Goal: Use online tool/utility: Utilize a website feature to perform a specific function

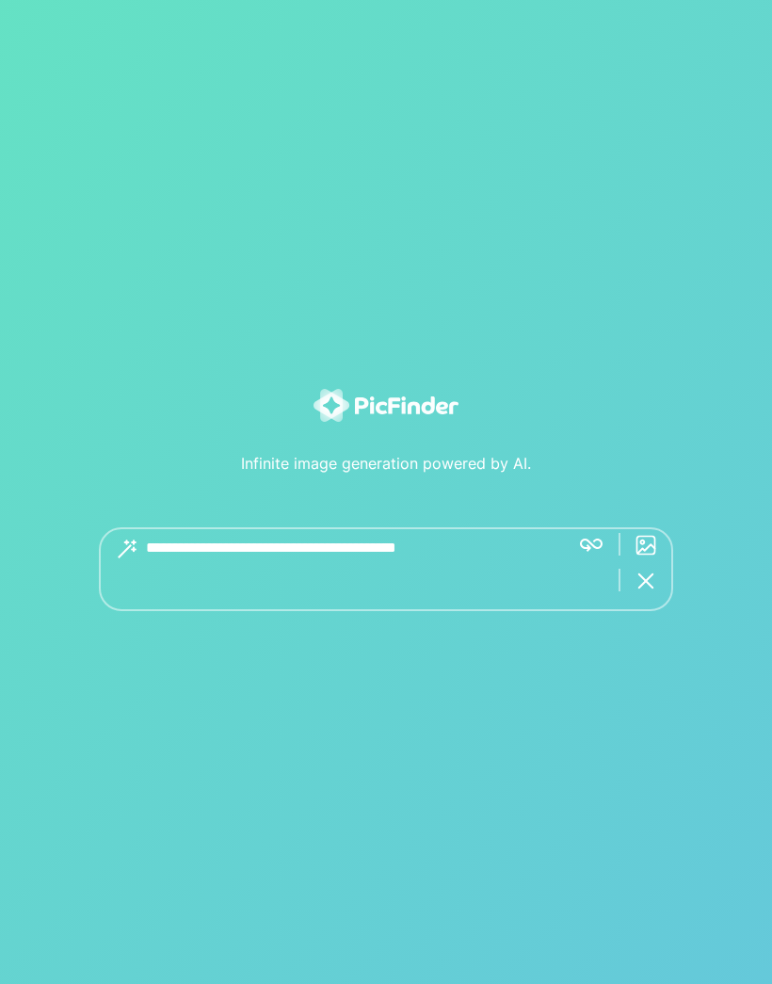
click at [421, 611] on textarea at bounding box center [350, 569] width 409 height 84
type textarea "**********"
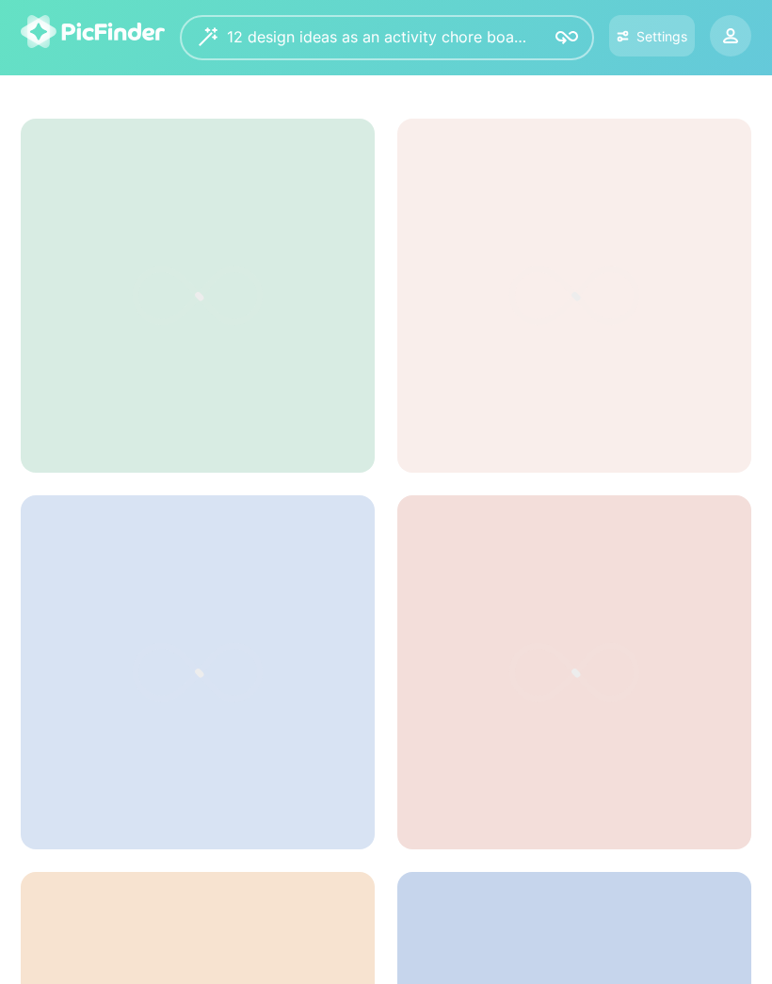
click at [564, 31] on img at bounding box center [566, 37] width 23 height 23
click at [294, 343] on icon at bounding box center [197, 295] width 282 height 188
click at [625, 34] on img at bounding box center [623, 36] width 12 height 16
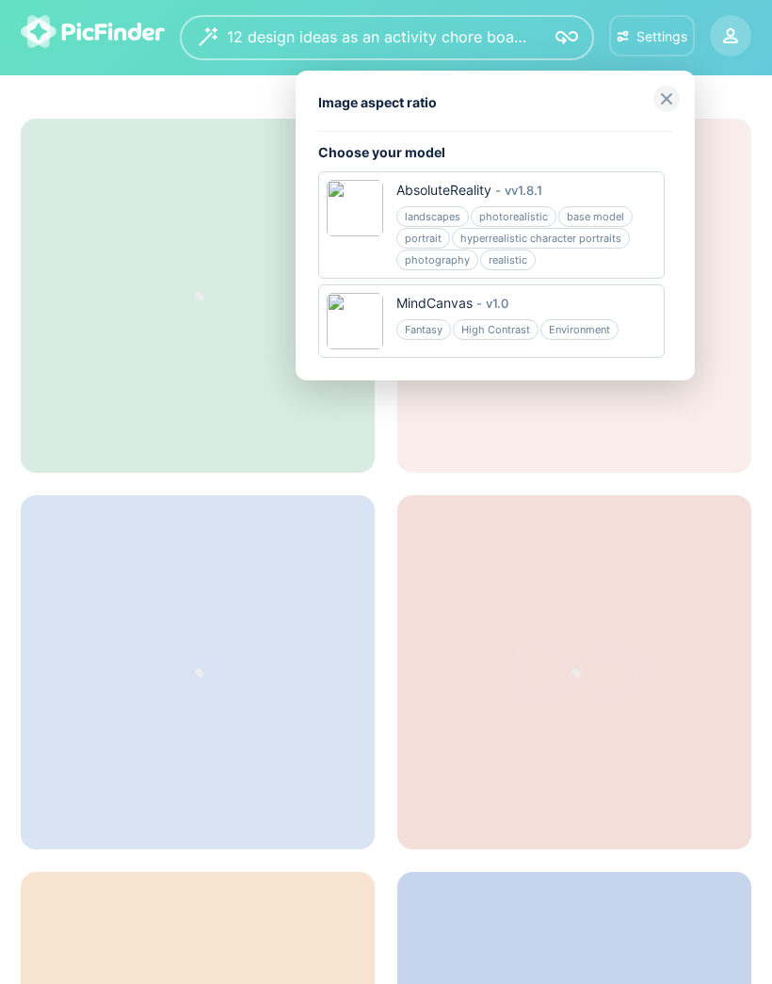
click at [467, 486] on div at bounding box center [386, 492] width 772 height 984
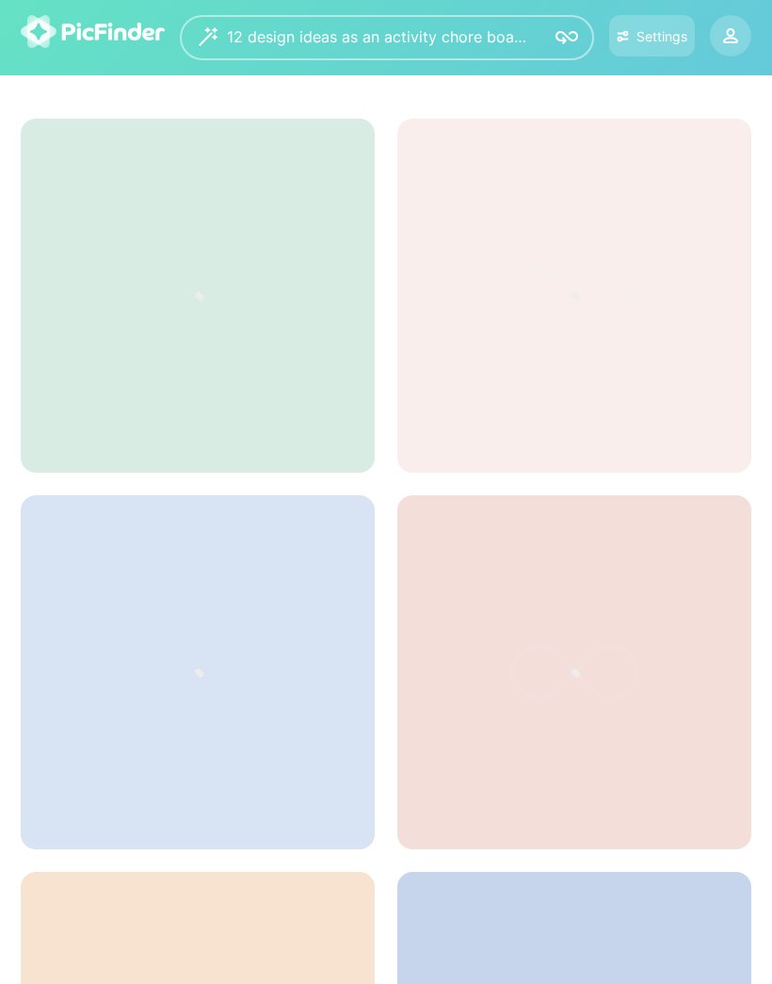
click at [345, 377] on div at bounding box center [198, 296] width 354 height 354
click at [362, 402] on div at bounding box center [198, 296] width 354 height 354
click at [560, 45] on img at bounding box center [566, 37] width 23 height 23
click at [500, 46] on div "**********" at bounding box center [387, 37] width 414 height 45
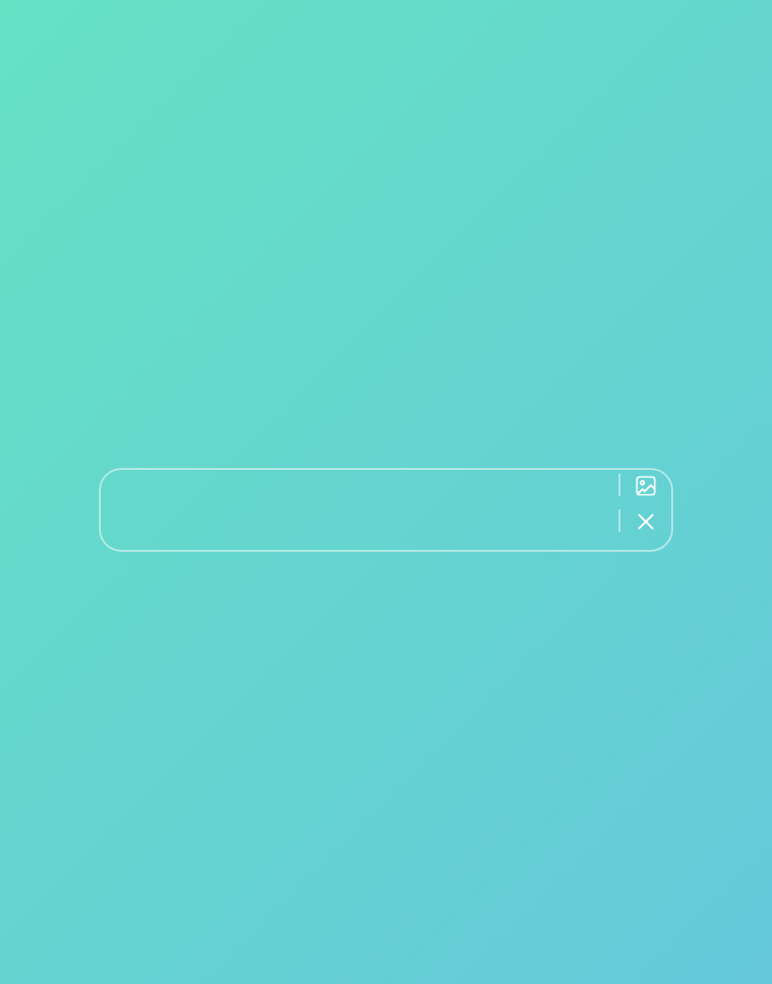
click at [671, 491] on div at bounding box center [386, 470] width 772 height 163
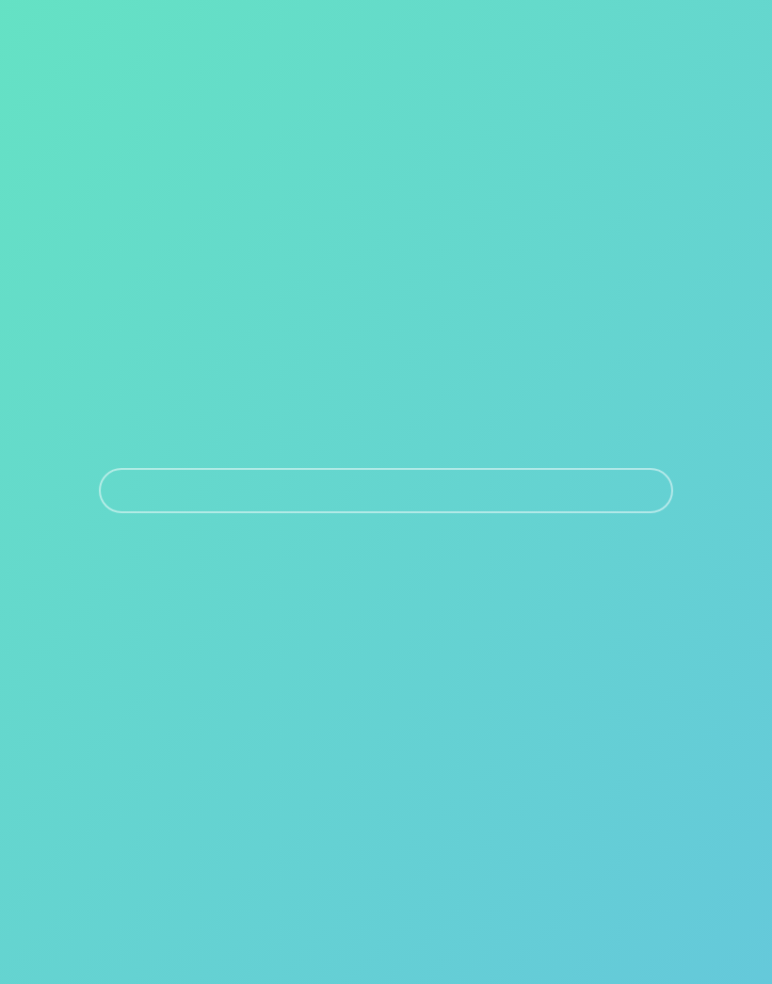
click at [632, 513] on div at bounding box center [386, 490] width 574 height 45
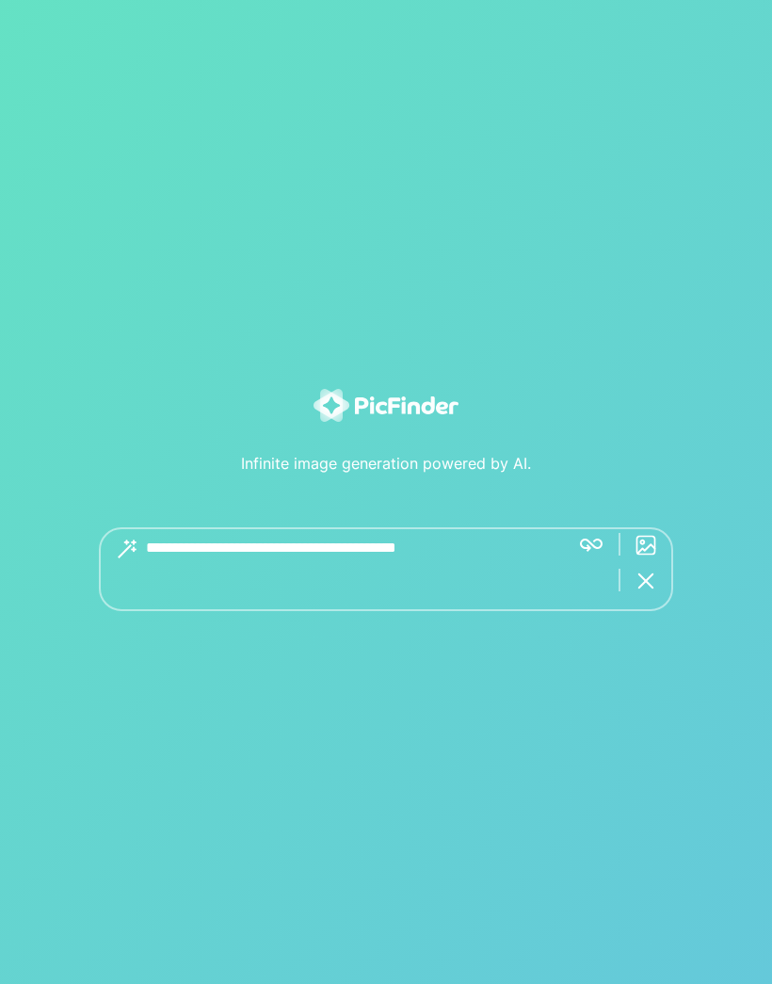
click at [430, 611] on textarea at bounding box center [350, 569] width 409 height 84
type textarea "**********"
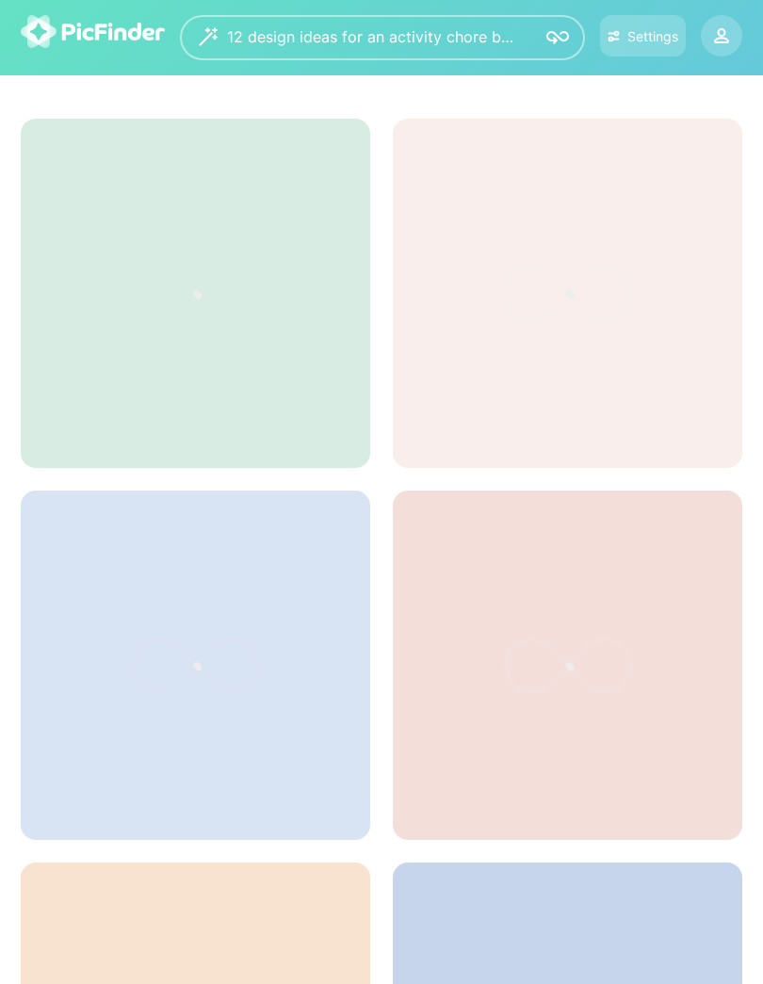
click at [724, 40] on icon at bounding box center [721, 35] width 15 height 15
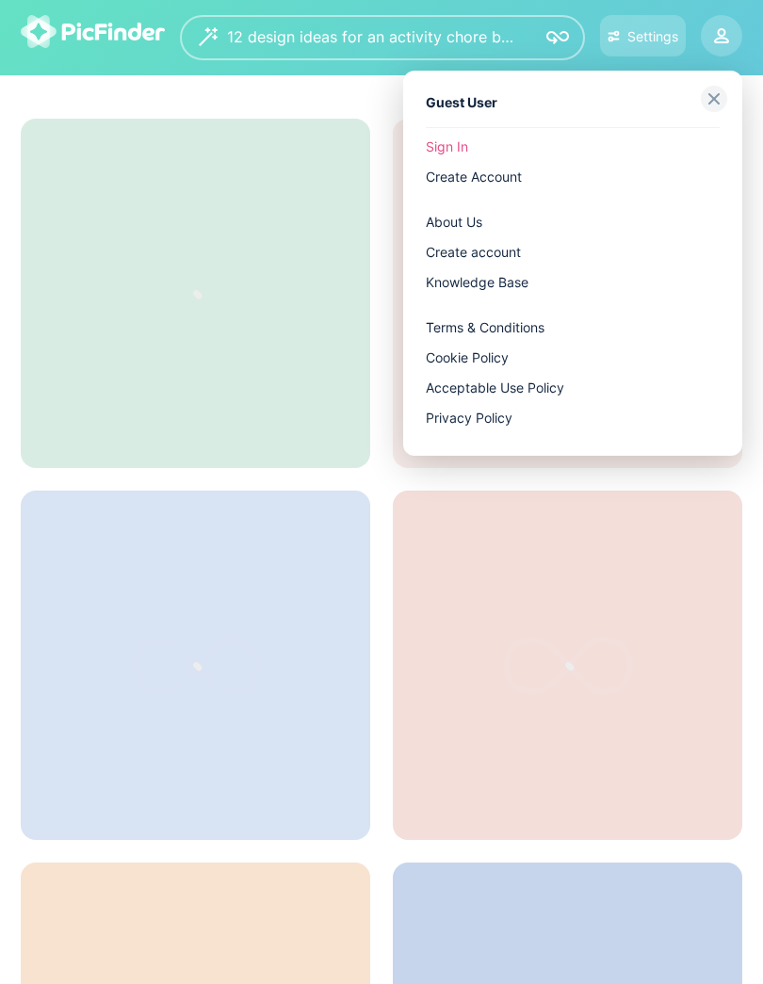
click at [271, 551] on div at bounding box center [381, 492] width 763 height 984
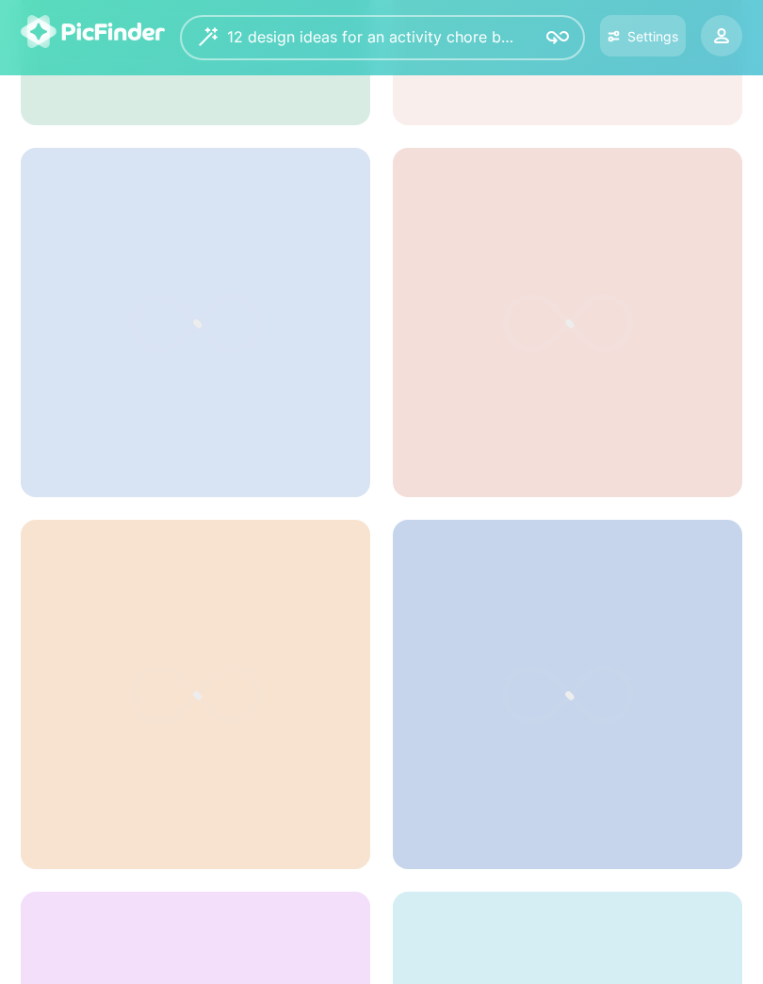
scroll to position [225, 0]
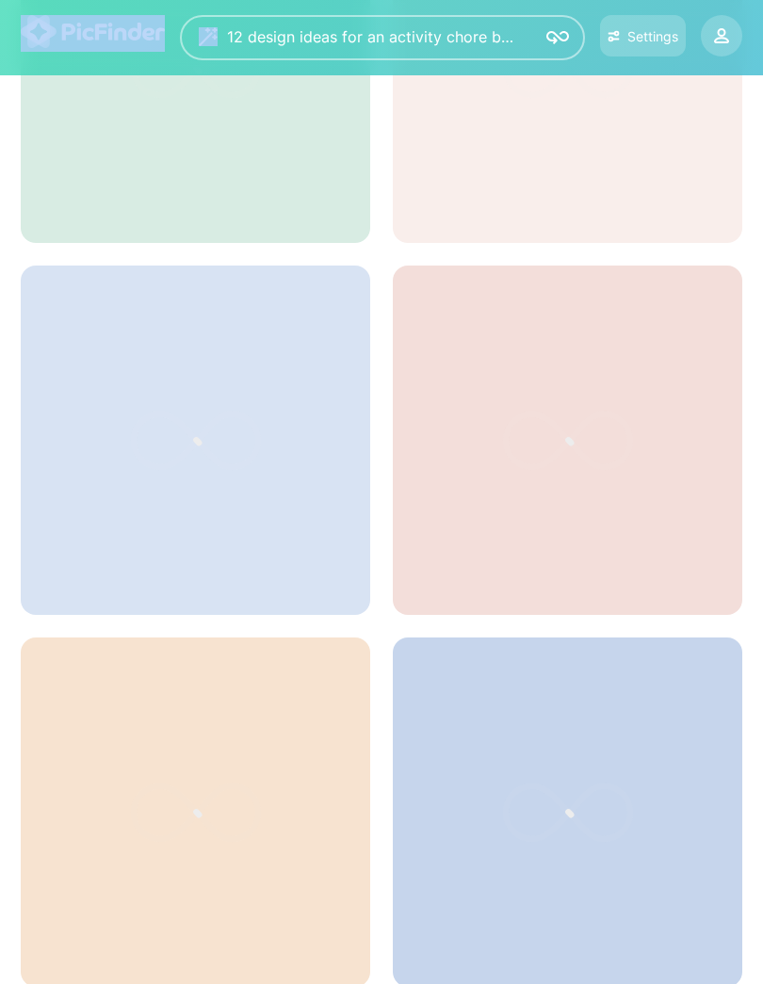
click at [229, 515] on icon at bounding box center [196, 440] width 282 height 188
click at [198, 556] on div at bounding box center [195, 439] width 349 height 349
click at [197, 556] on div at bounding box center [195, 439] width 349 height 349
click at [184, 575] on div at bounding box center [195, 439] width 349 height 349
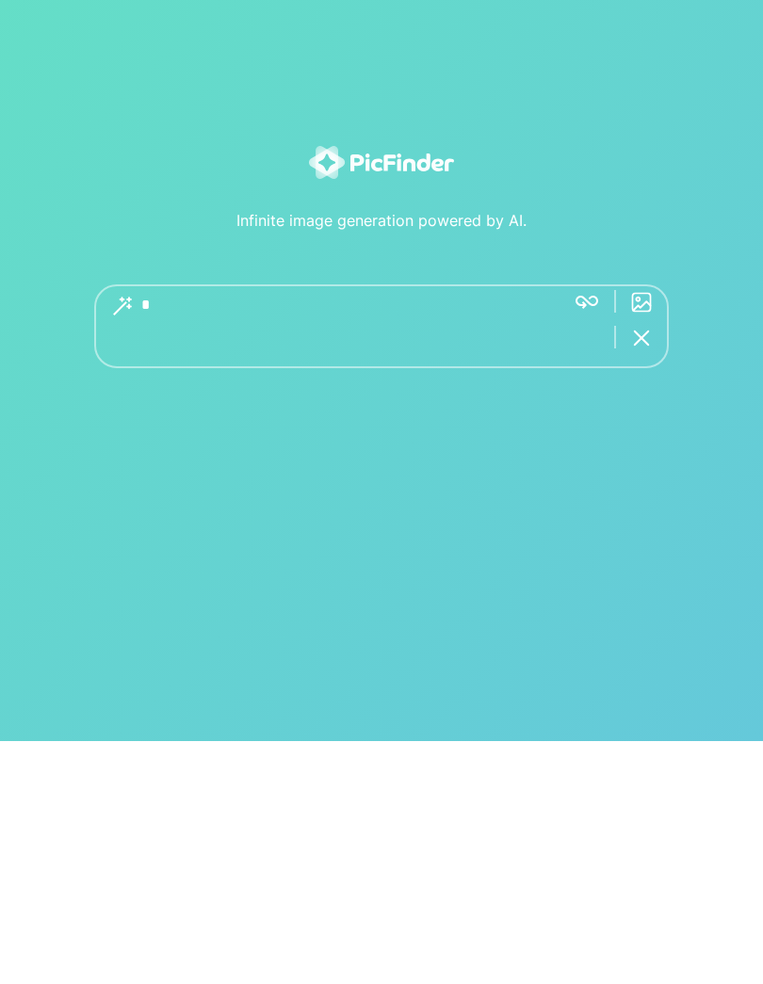
scroll to position [243, 0]
type textarea "**********"
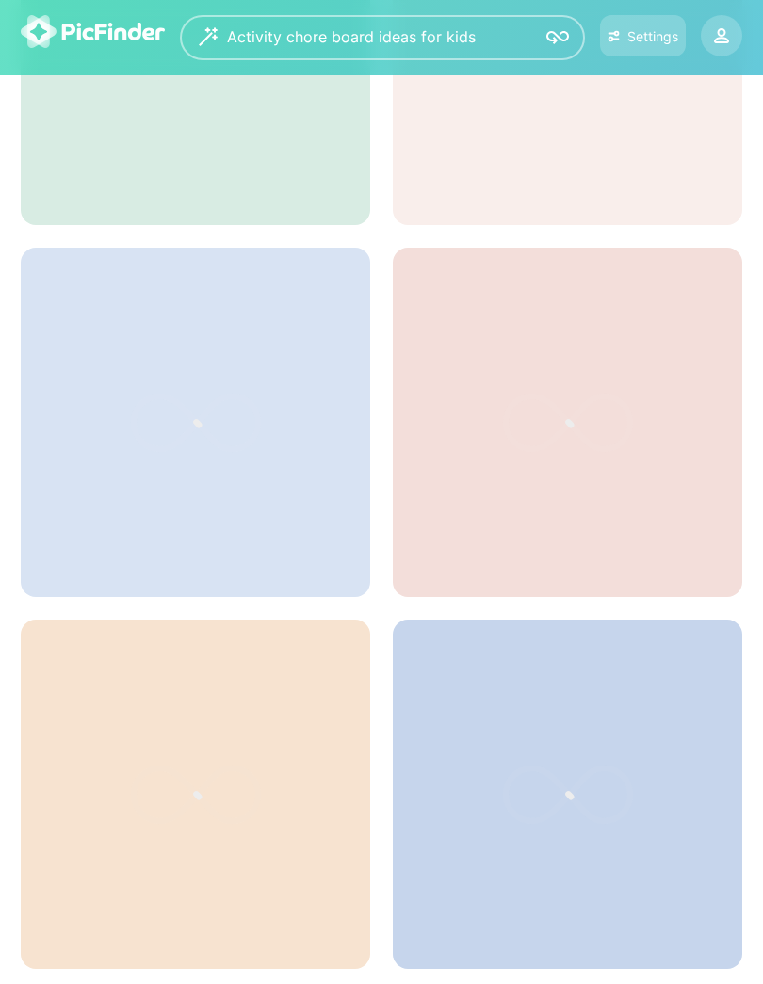
click at [423, 225] on div at bounding box center [567, 50] width 349 height 349
click at [291, 225] on div at bounding box center [195, 50] width 349 height 349
click at [284, 225] on div at bounding box center [195, 50] width 349 height 349
click at [671, 49] on button "Settings" at bounding box center [643, 35] width 86 height 41
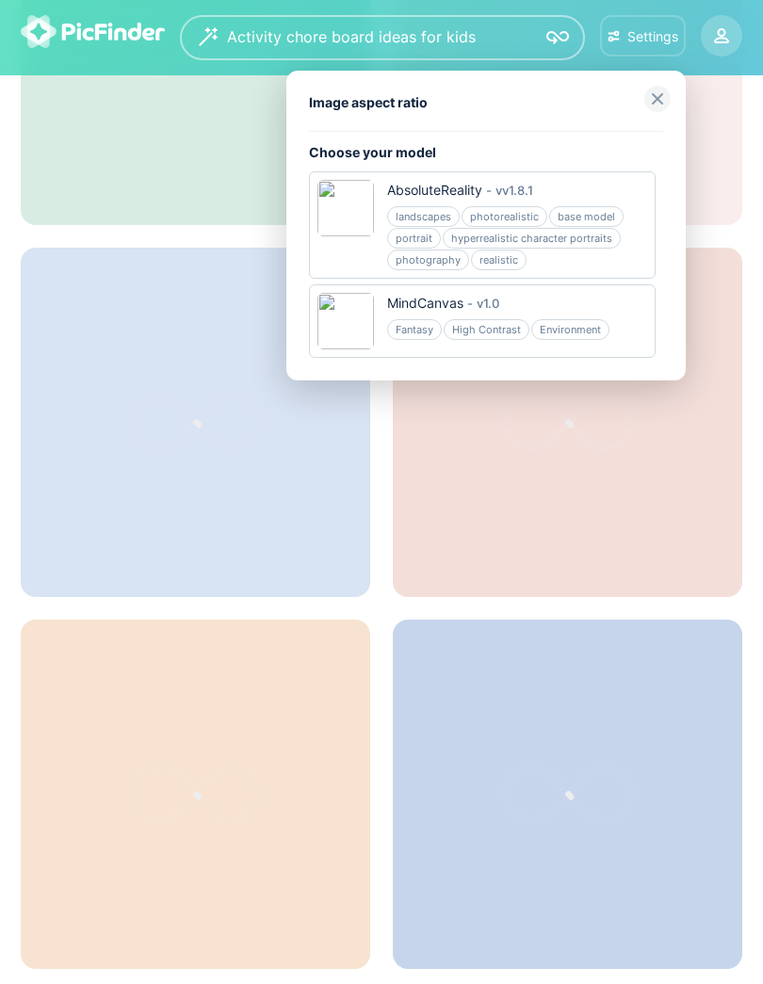
click at [503, 256] on div "realistic" at bounding box center [499, 259] width 56 height 21
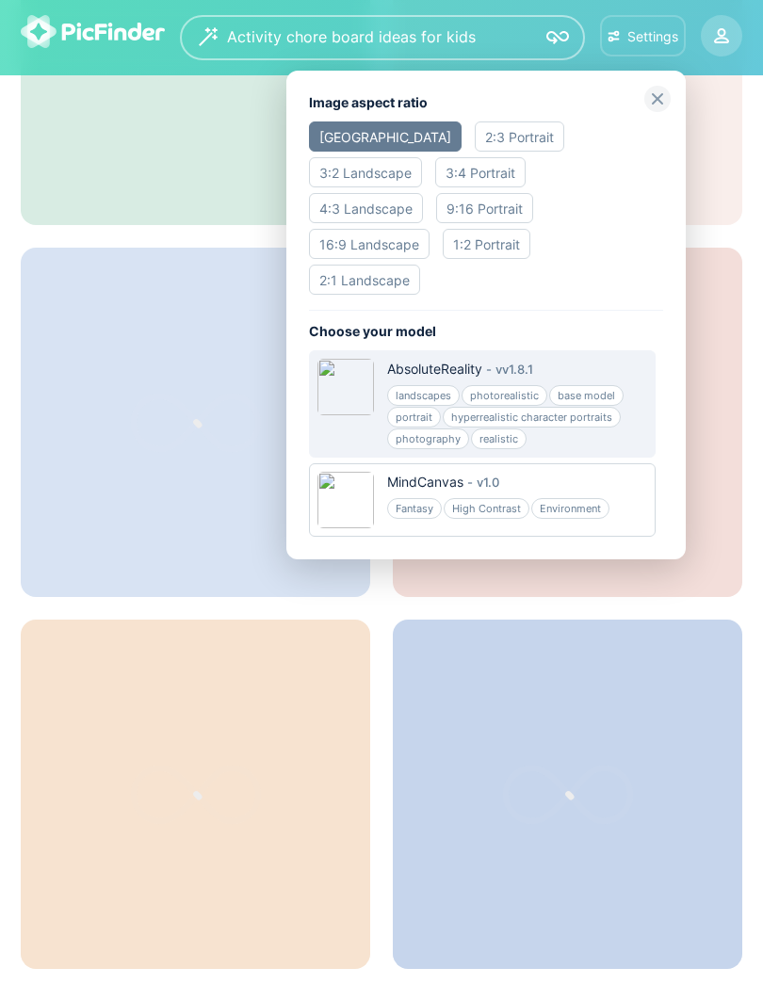
click at [423, 193] on div "4:3 Landscape" at bounding box center [366, 208] width 114 height 30
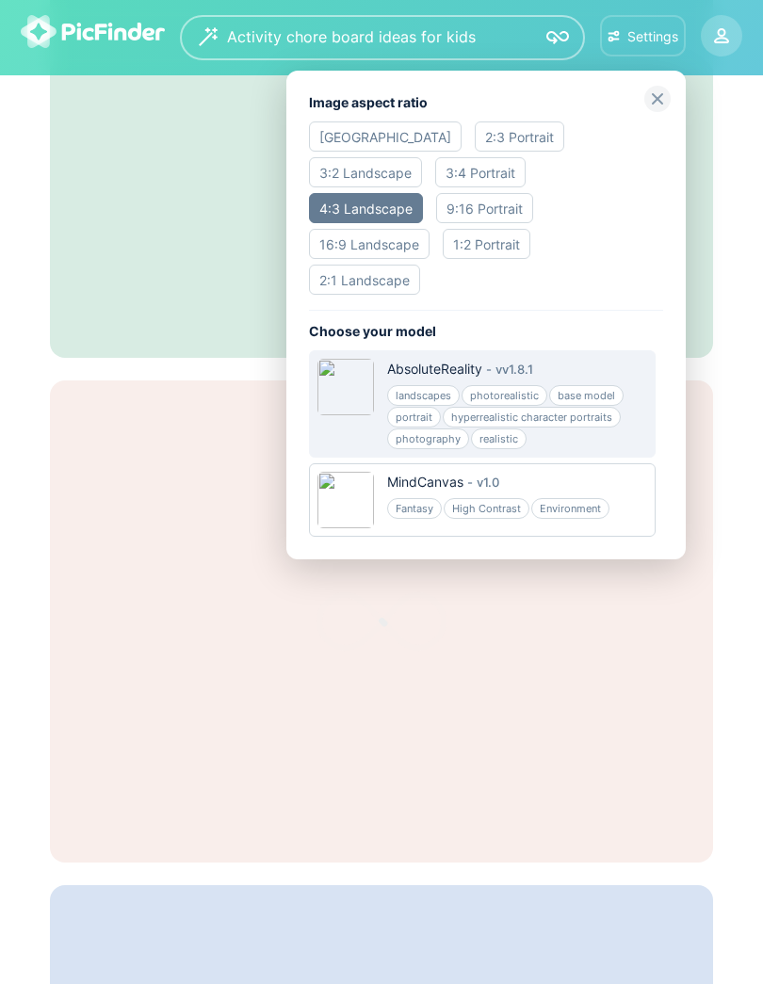
click at [651, 98] on img at bounding box center [657, 99] width 26 height 26
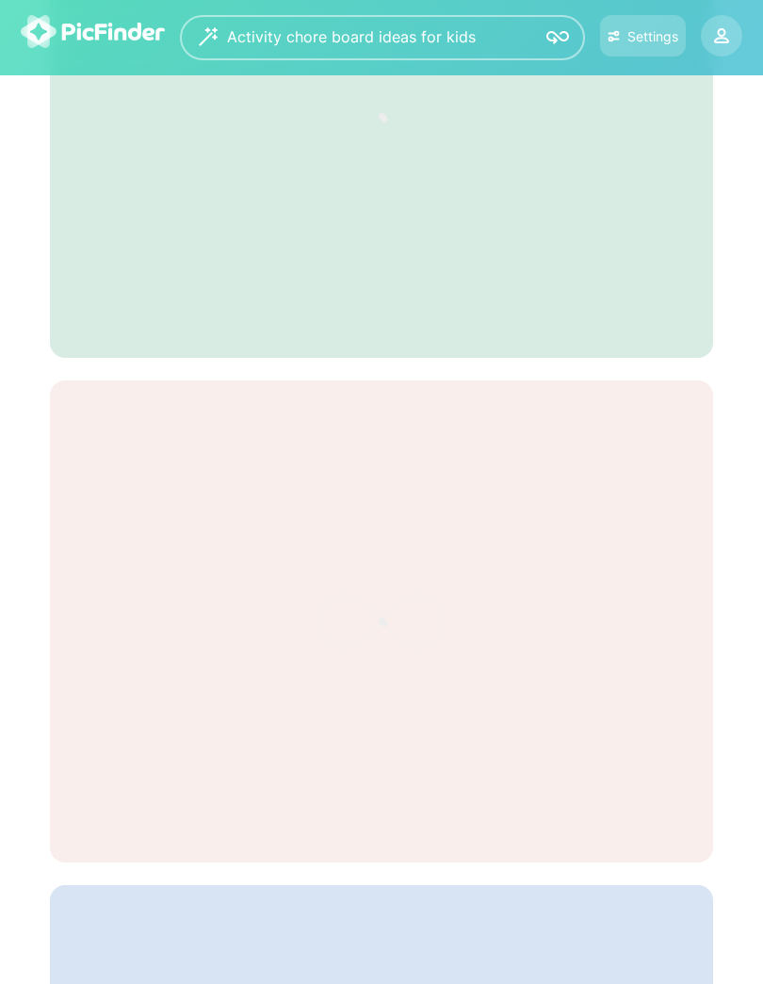
click at [668, 50] on button "Settings" at bounding box center [643, 35] width 86 height 41
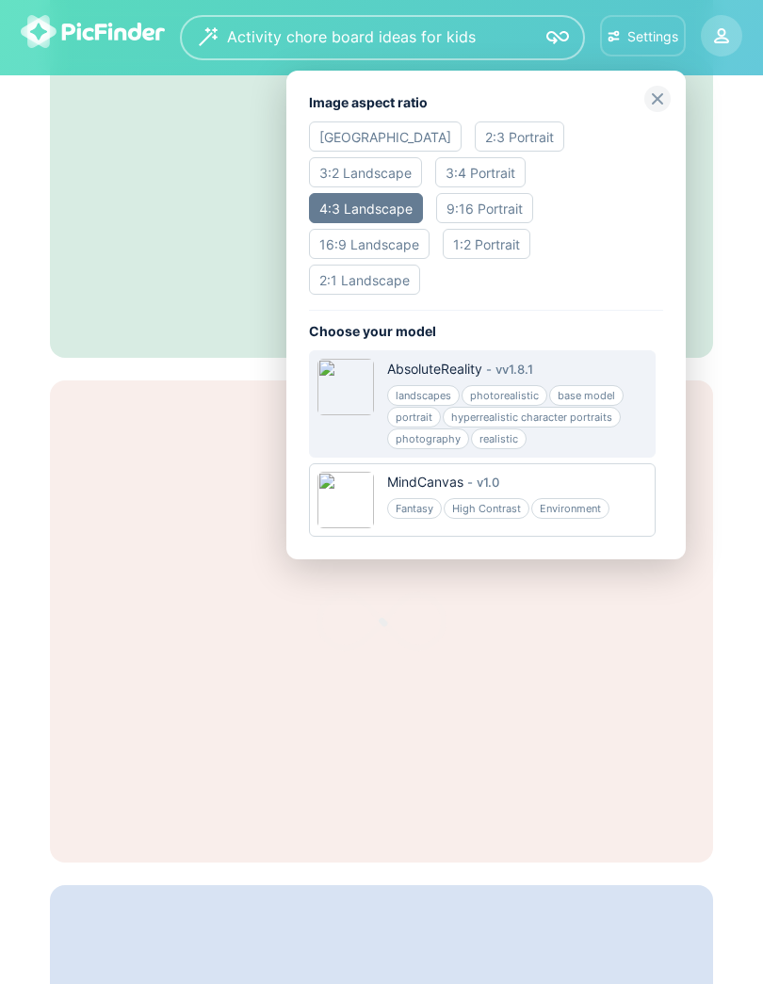
click at [508, 428] on div "realistic" at bounding box center [499, 438] width 56 height 21
click at [503, 428] on div "realistic" at bounding box center [499, 438] width 56 height 21
click at [488, 428] on div "realistic" at bounding box center [499, 438] width 56 height 21
click at [346, 359] on img at bounding box center [345, 387] width 56 height 56
click at [438, 472] on div "MindCanvas - v 1.0 Fantasy High Contrast Environment" at bounding box center [499, 500] width 224 height 56
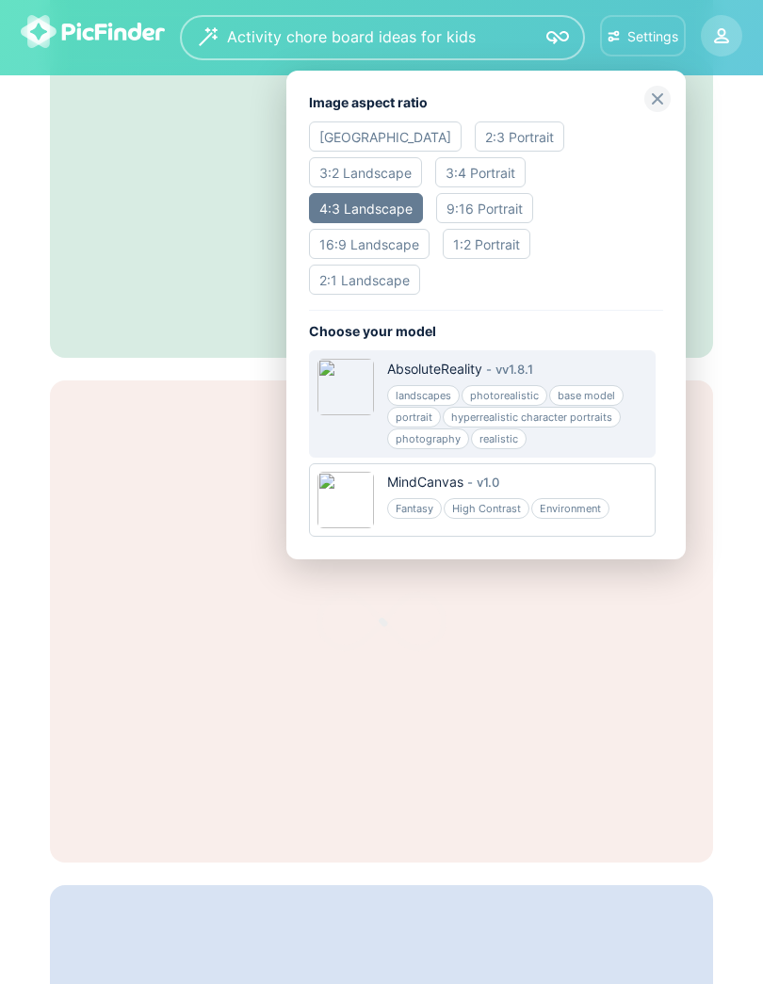
click at [437, 472] on div "MindCanvas - v 1.0 Fantasy High Contrast Environment" at bounding box center [499, 500] width 224 height 56
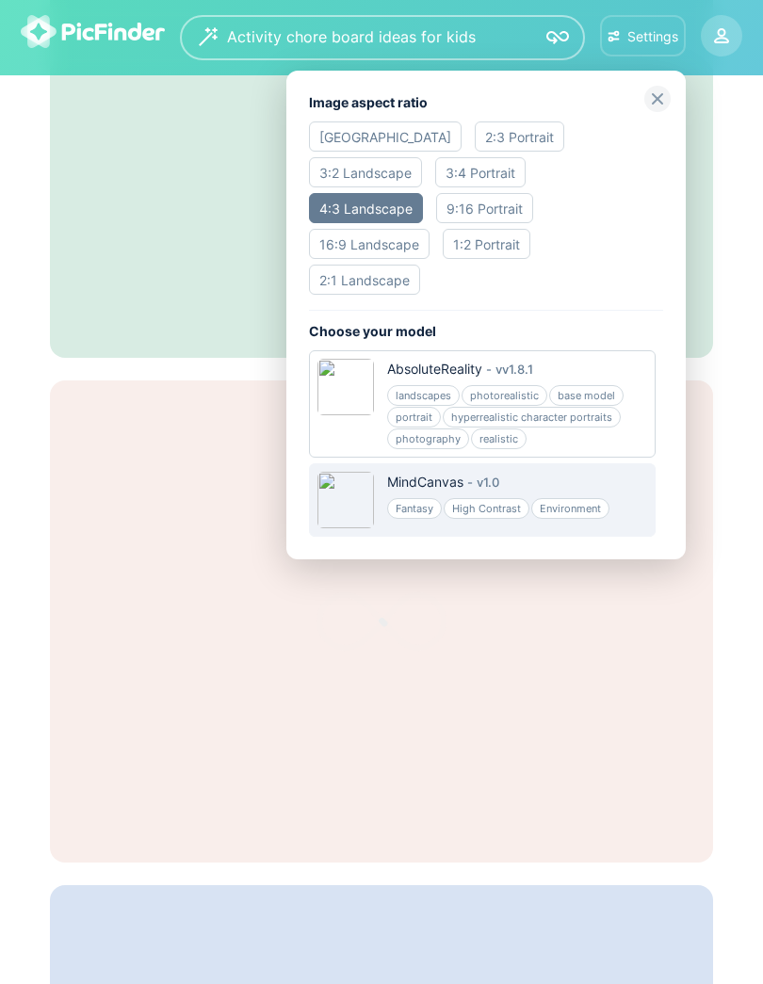
click at [490, 497] on div "Fantasy High Contrast Environment" at bounding box center [499, 508] width 224 height 22
click at [557, 498] on div "Environment" at bounding box center [570, 508] width 78 height 21
click at [542, 350] on div "AbsoluteReality - v v1.8.1 landscapes photorealistic base model portrait hyperr…" at bounding box center [482, 403] width 346 height 107
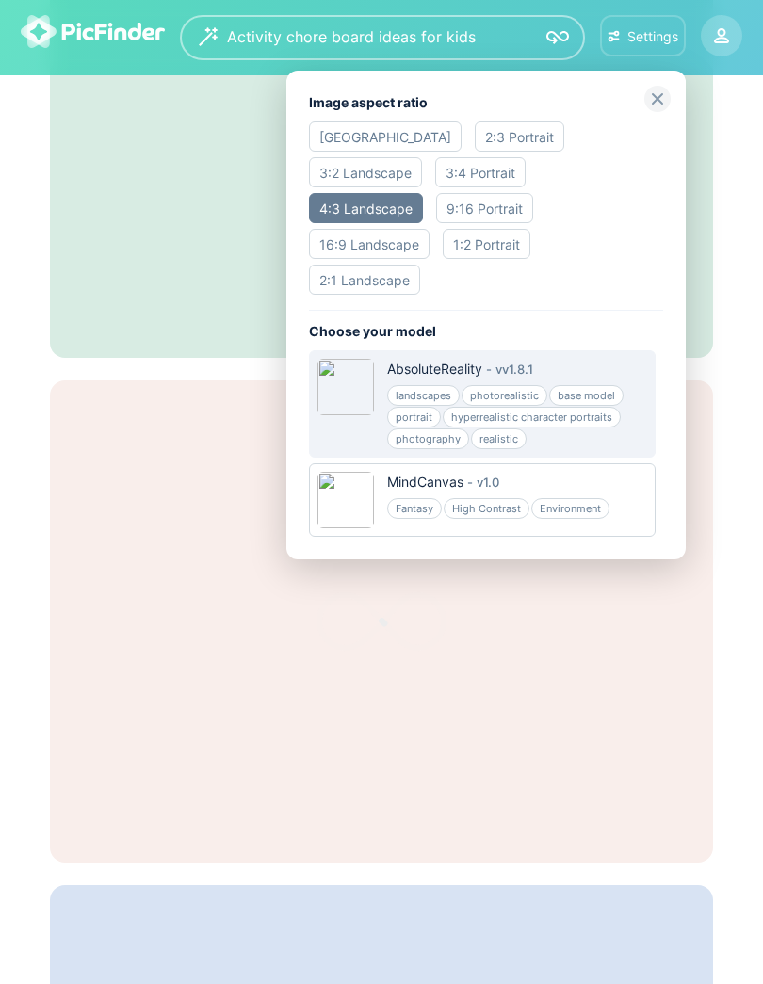
click at [557, 385] on div "base model" at bounding box center [586, 395] width 74 height 21
click at [602, 384] on div "landscapes photorealistic base model portrait hyperrealistic character portrait…" at bounding box center [517, 416] width 260 height 65
click at [617, 420] on div "AbsoluteReality - v v1.8.1 landscapes photorealistic base model portrait hyperr…" at bounding box center [482, 403] width 346 height 107
click at [659, 70] on div at bounding box center [381, 492] width 763 height 984
